Goal: Obtain resource: Download file/media

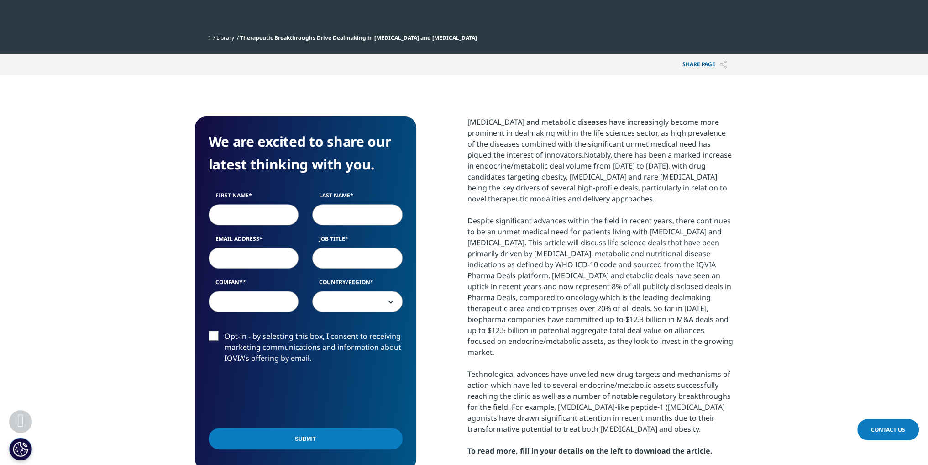
scroll to position [411, 0]
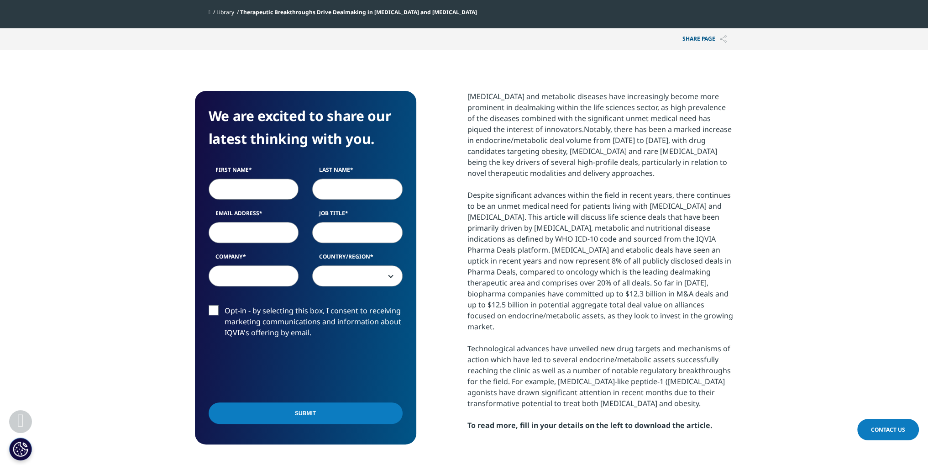
click at [241, 194] on input "First Name" at bounding box center [254, 189] width 90 height 21
type input "[PERSON_NAME]"
type input "Veneik"
type input "[PERSON_NAME][EMAIL_ADDRESS][DOMAIN_NAME]"
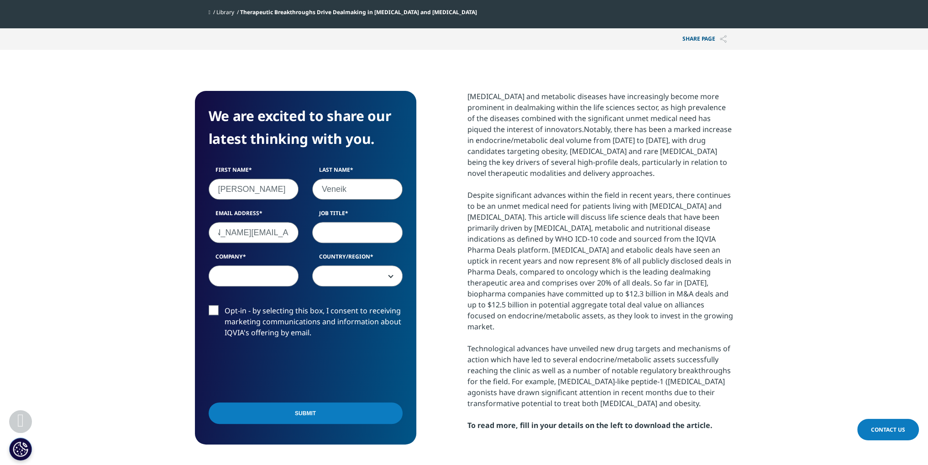
scroll to position [0, 0]
type input "Analyst"
type input "Evercore"
click at [341, 278] on span at bounding box center [357, 276] width 89 height 21
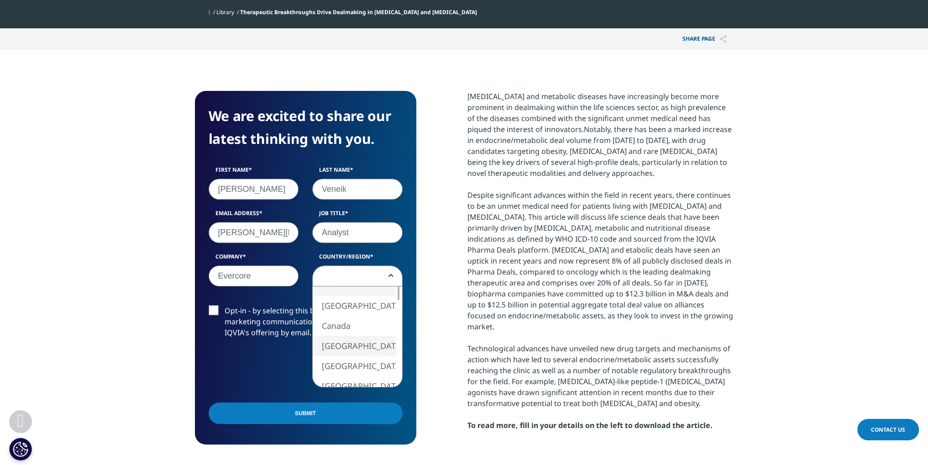
select select "[GEOGRAPHIC_DATA]"
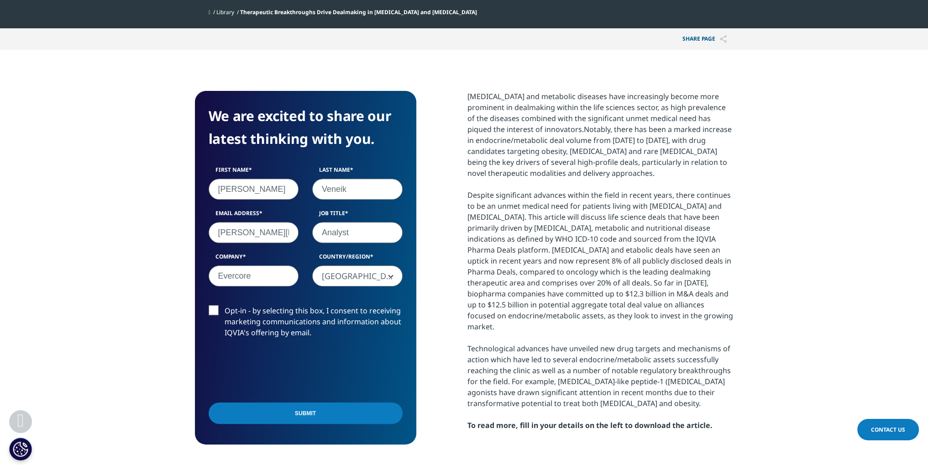
click at [276, 415] on input "Submit" at bounding box center [306, 412] width 194 height 21
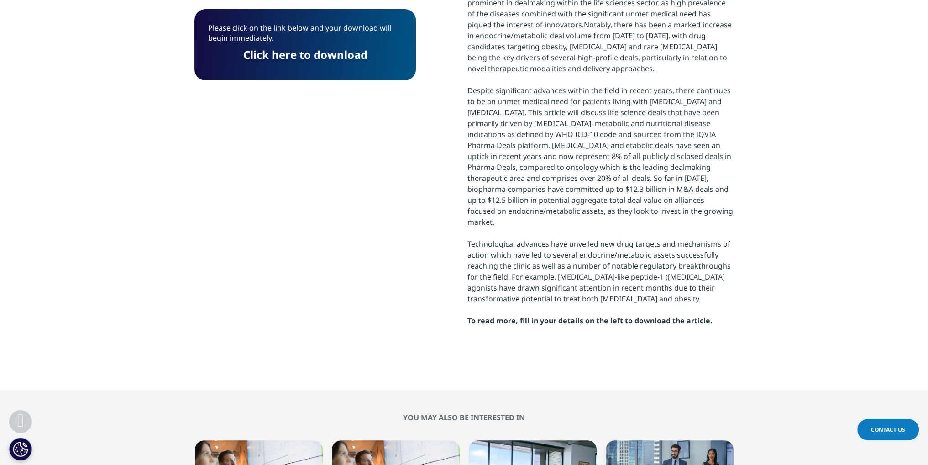
scroll to position [5, 5]
click at [334, 56] on link "Click here to download" at bounding box center [305, 54] width 124 height 15
